Goal: Task Accomplishment & Management: Use online tool/utility

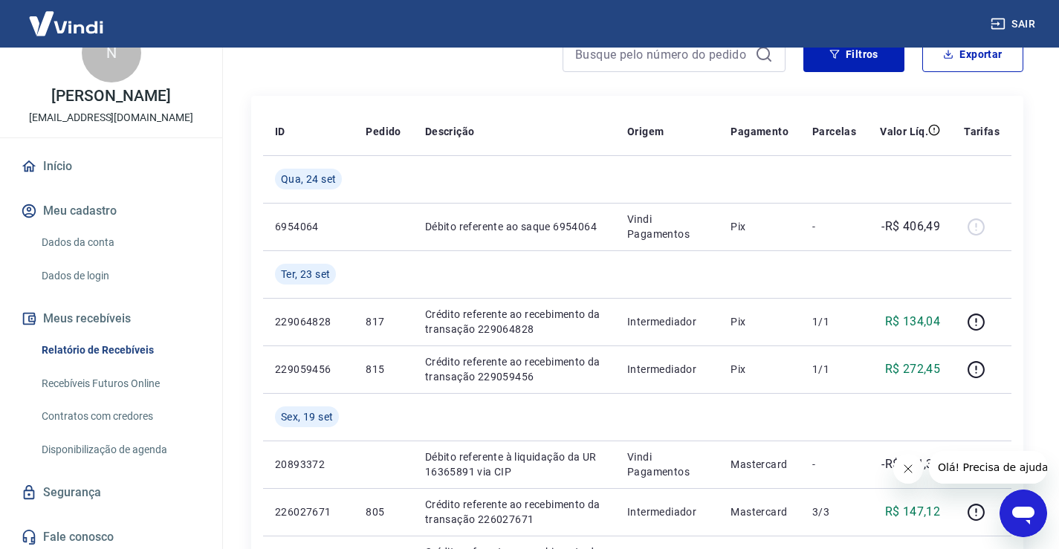
scroll to position [56, 0]
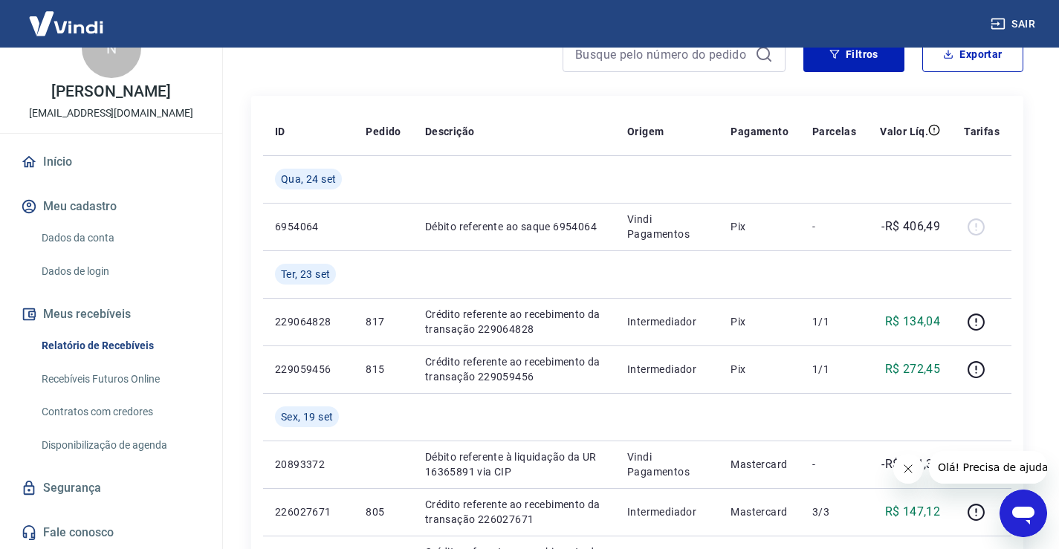
click at [63, 158] on link "Início" at bounding box center [111, 162] width 187 height 33
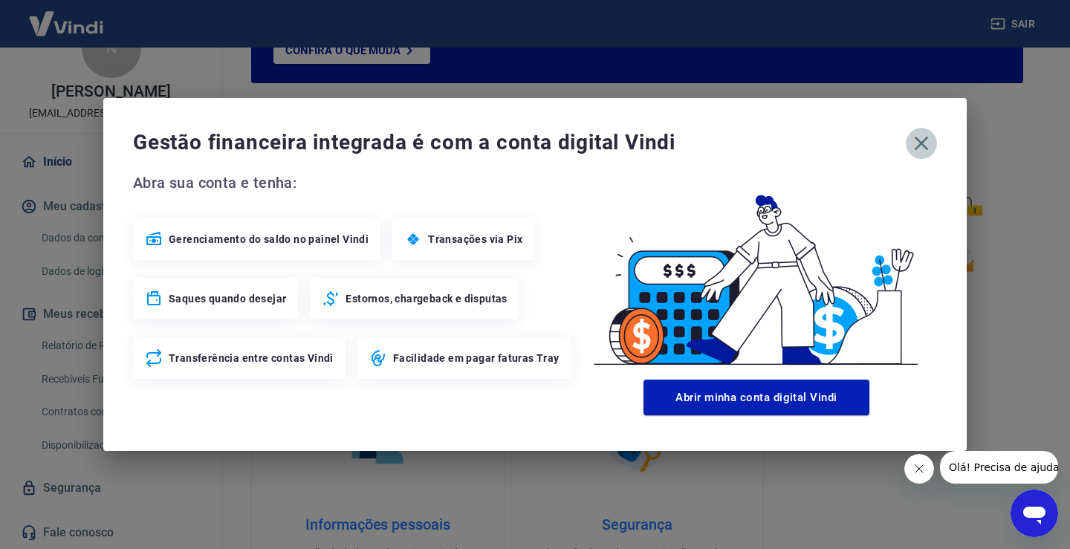
click at [928, 137] on icon "button" at bounding box center [922, 144] width 24 height 24
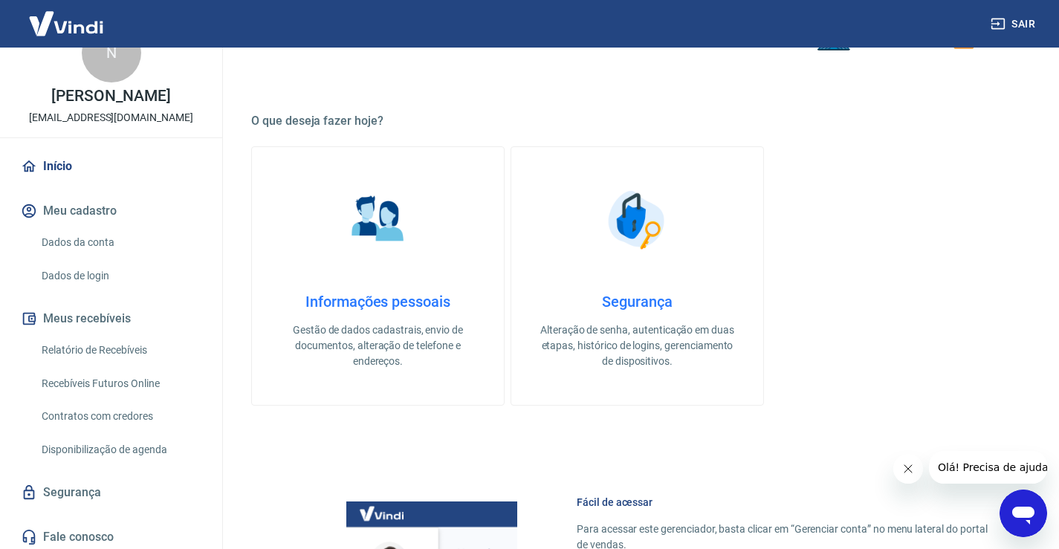
scroll to position [56, 0]
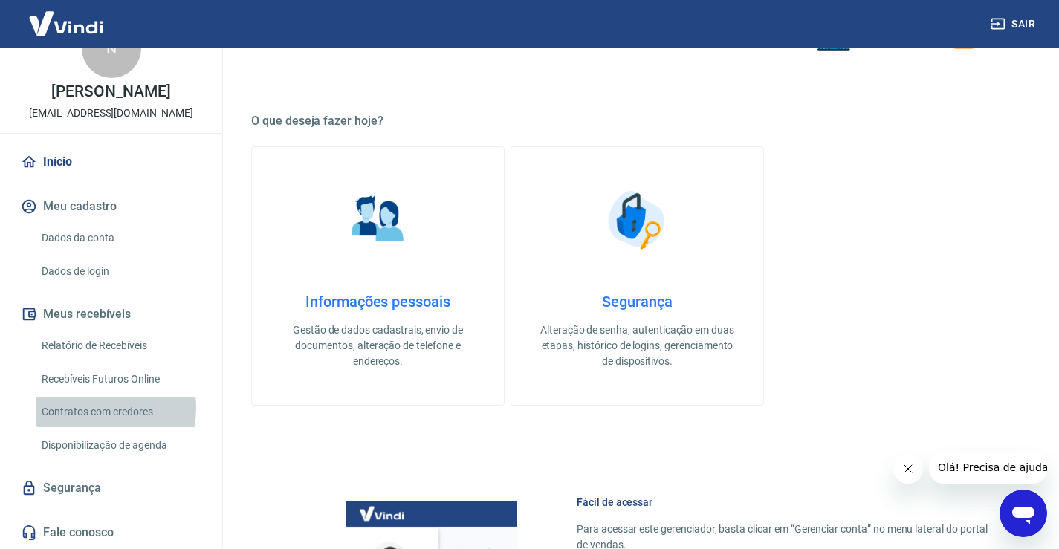
click at [96, 408] on link "Contratos com credores" at bounding box center [120, 412] width 169 height 30
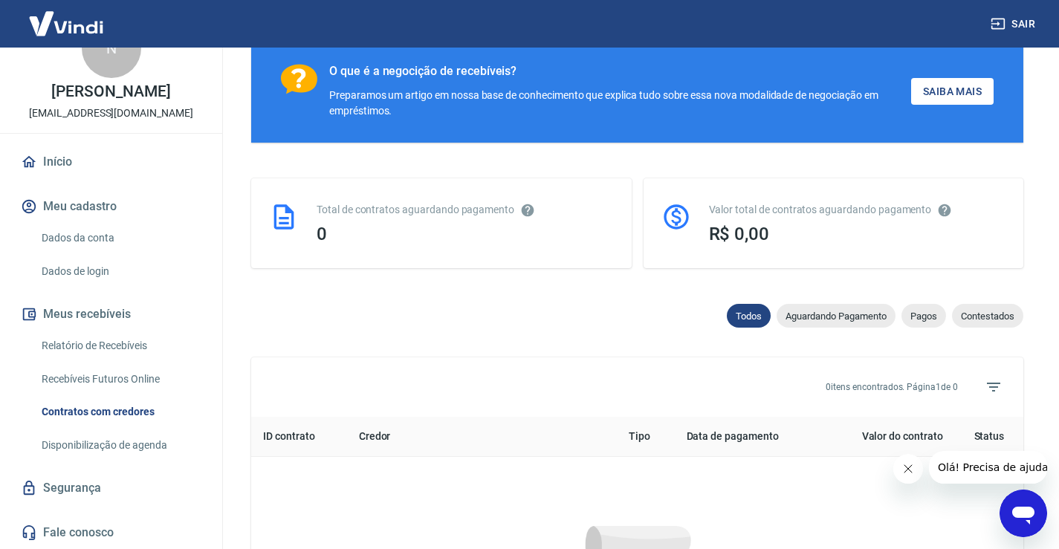
scroll to position [372, 0]
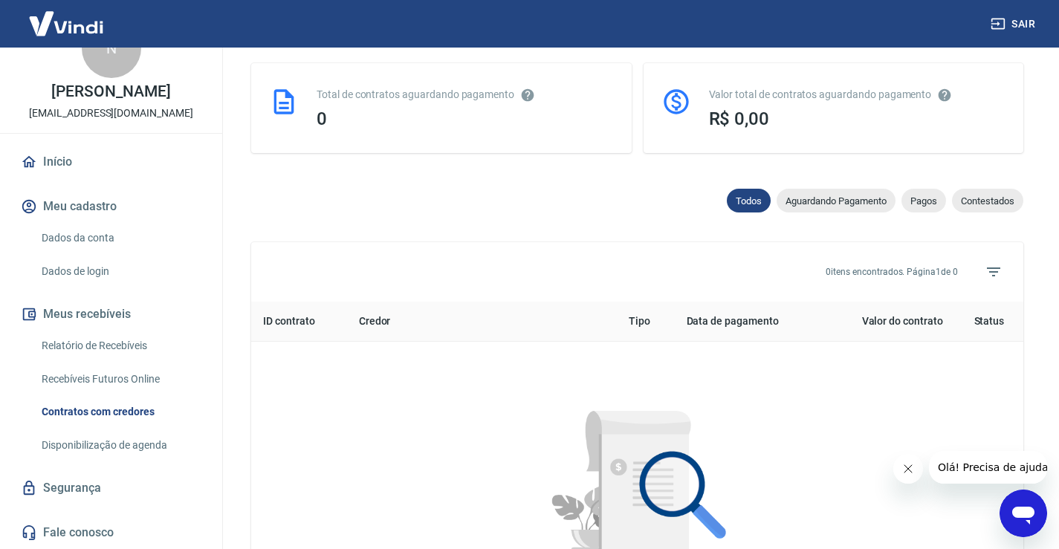
click at [93, 378] on link "Recebíveis Futuros Online" at bounding box center [120, 379] width 169 height 30
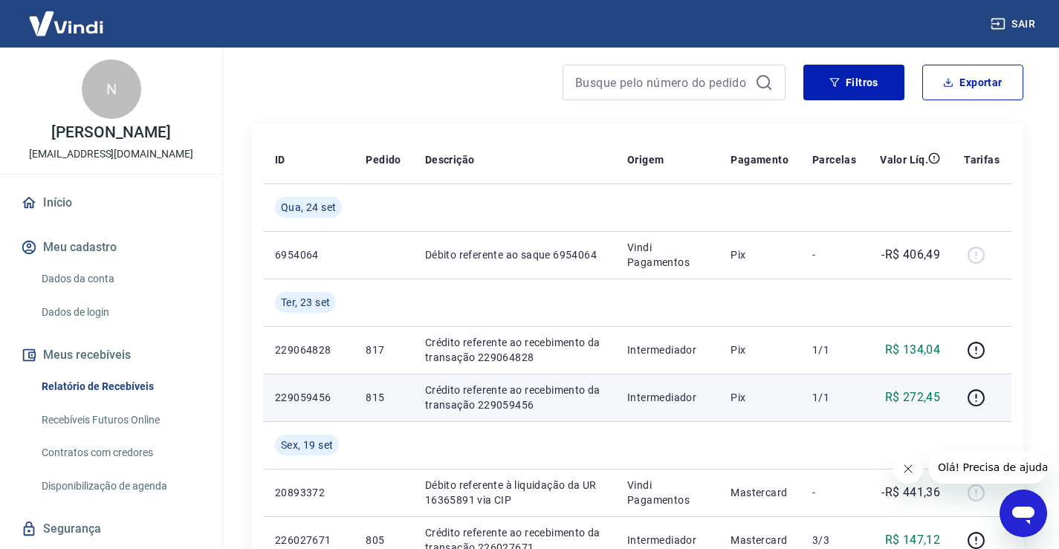
scroll to position [149, 0]
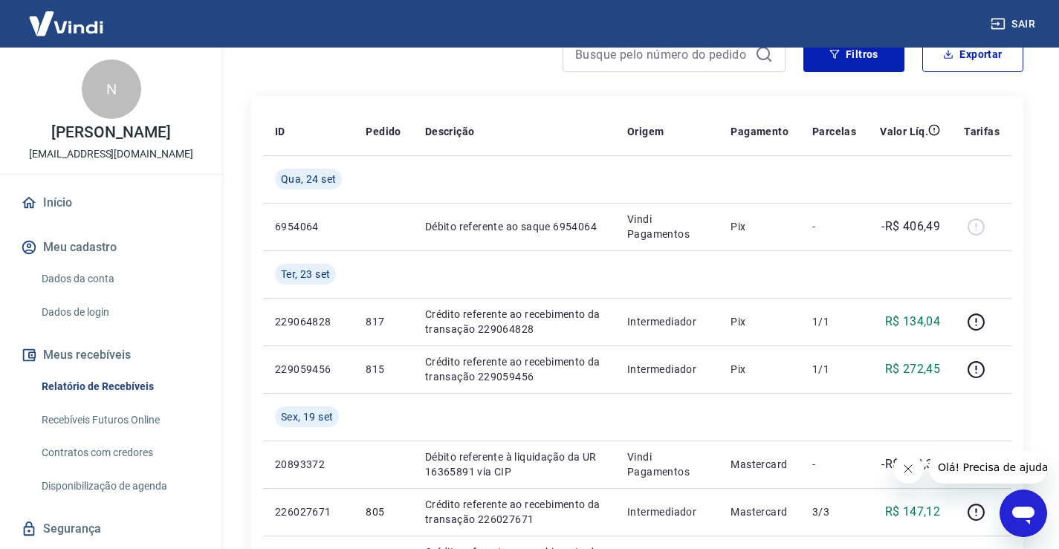
click at [140, 429] on link "Recebíveis Futuros Online" at bounding box center [120, 420] width 169 height 30
